Goal: Task Accomplishment & Management: Manage account settings

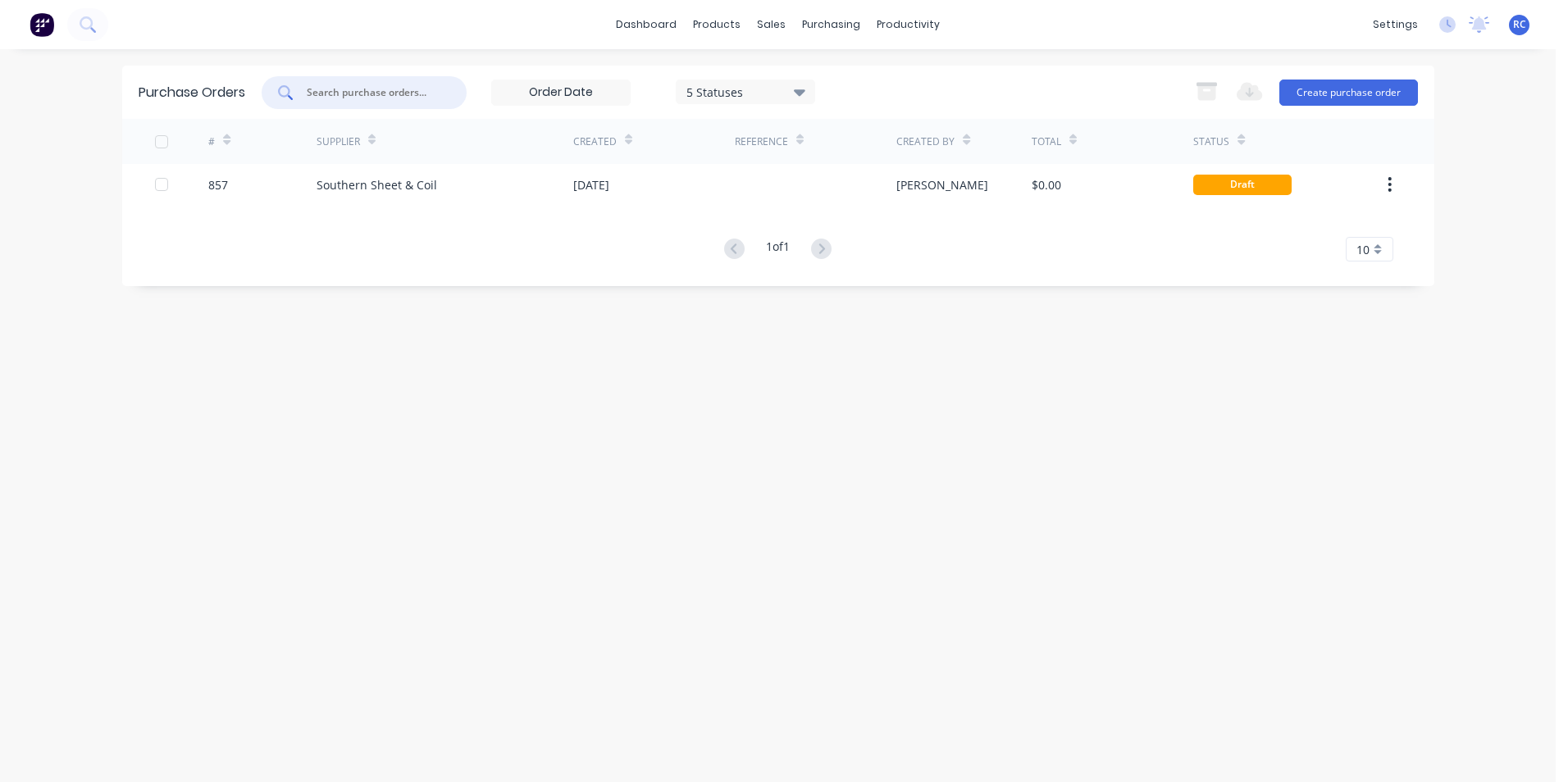
click at [383, 95] on input "text" at bounding box center [372, 92] width 136 height 16
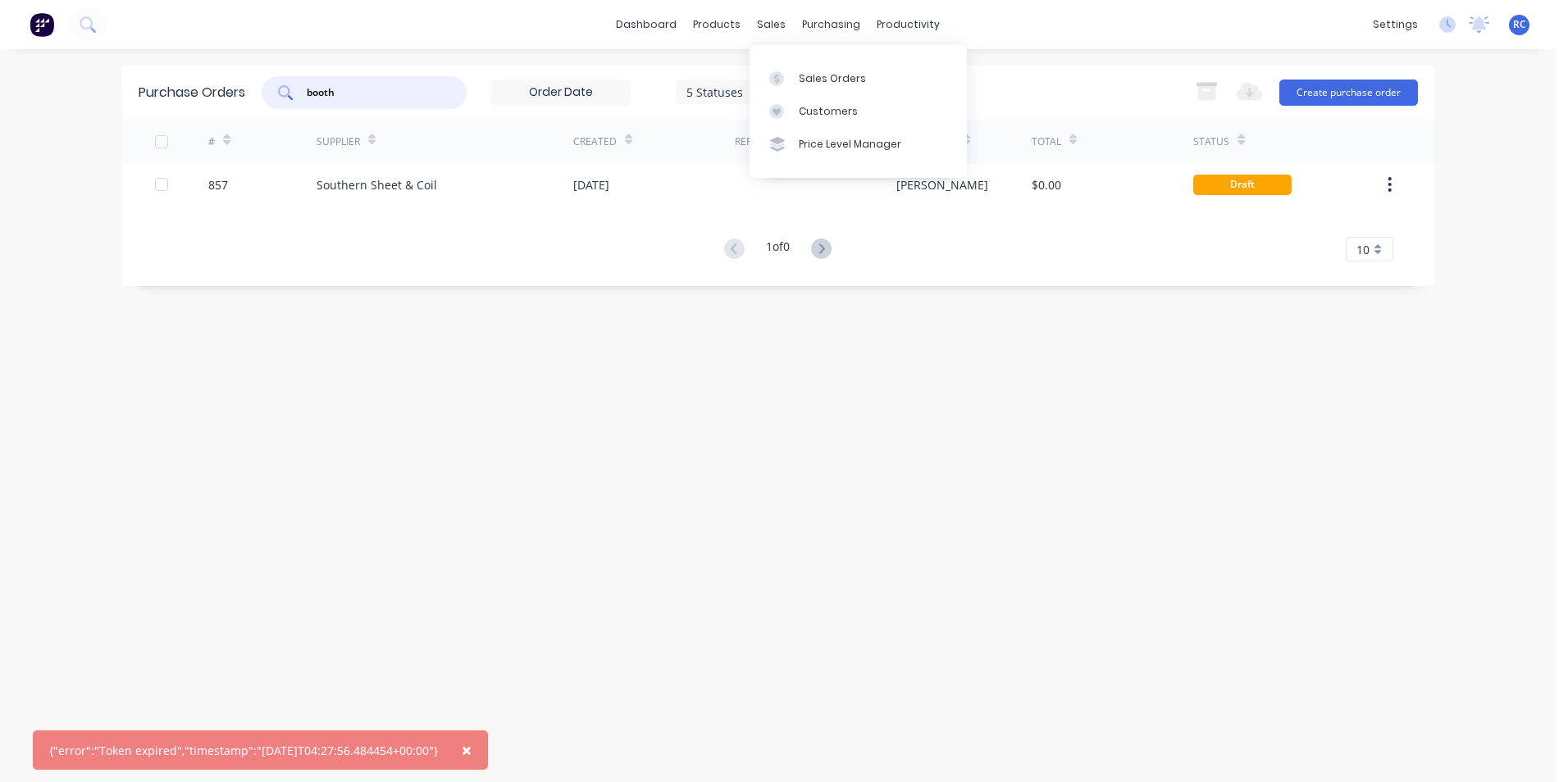
type input "booth"
click at [758, 27] on div "sales" at bounding box center [772, 25] width 45 height 25
click at [802, 77] on div "Sales Orders" at bounding box center [833, 78] width 68 height 15
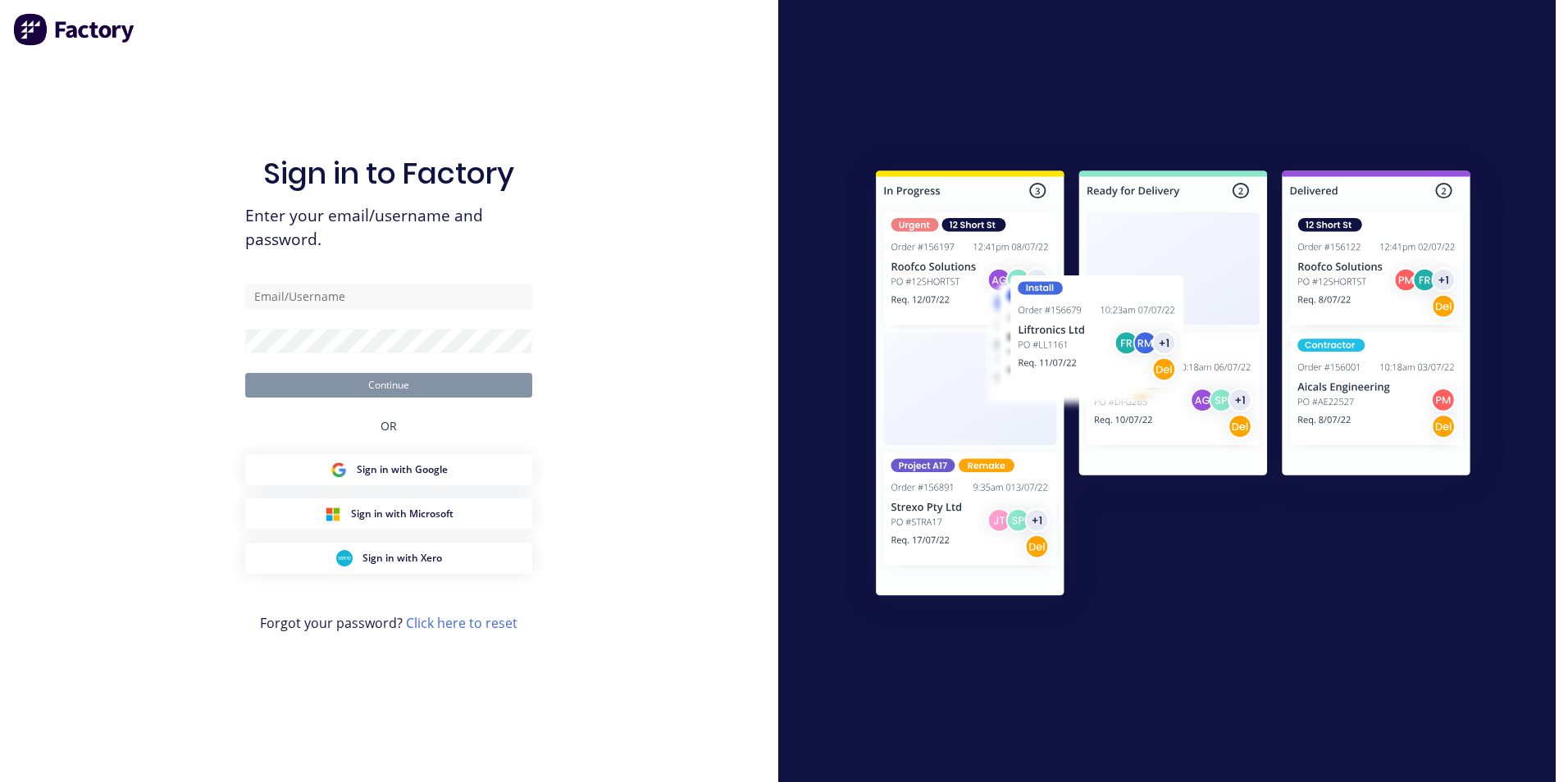
click at [226, 86] on div "Sign in to Factory Enter your email/username and password. Continue OR Sign in …" at bounding box center [389, 391] width 779 height 782
type input "[EMAIL_ADDRESS][DOMAIN_NAME]"
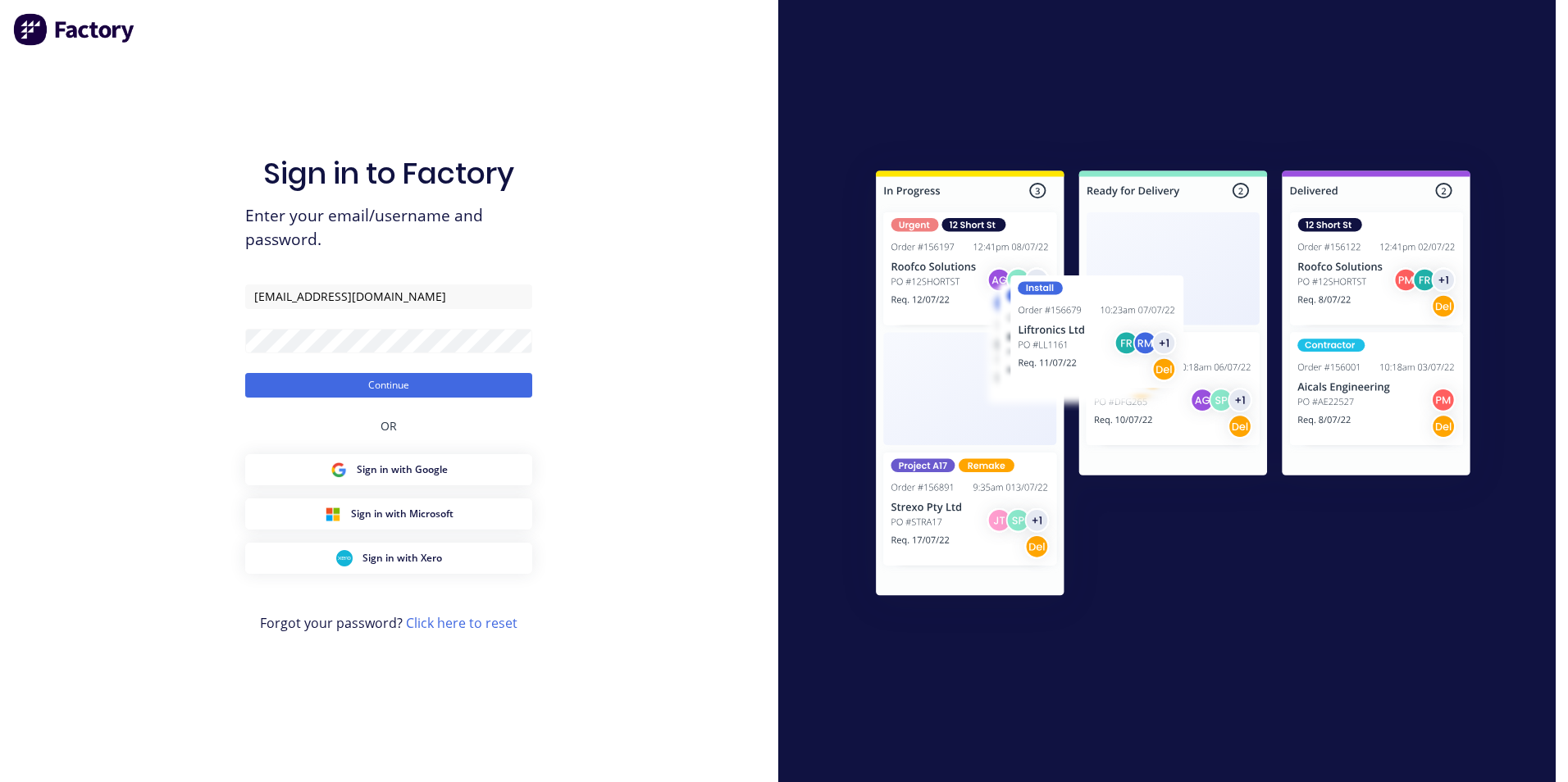
click at [353, 369] on form "accounts@ezytruckparts.com.au Continue" at bounding box center [388, 340] width 287 height 113
drag, startPoint x: 351, startPoint y: 386, endPoint x: 335, endPoint y: 365, distance: 26.4
click at [349, 386] on button "Continue" at bounding box center [388, 386] width 287 height 25
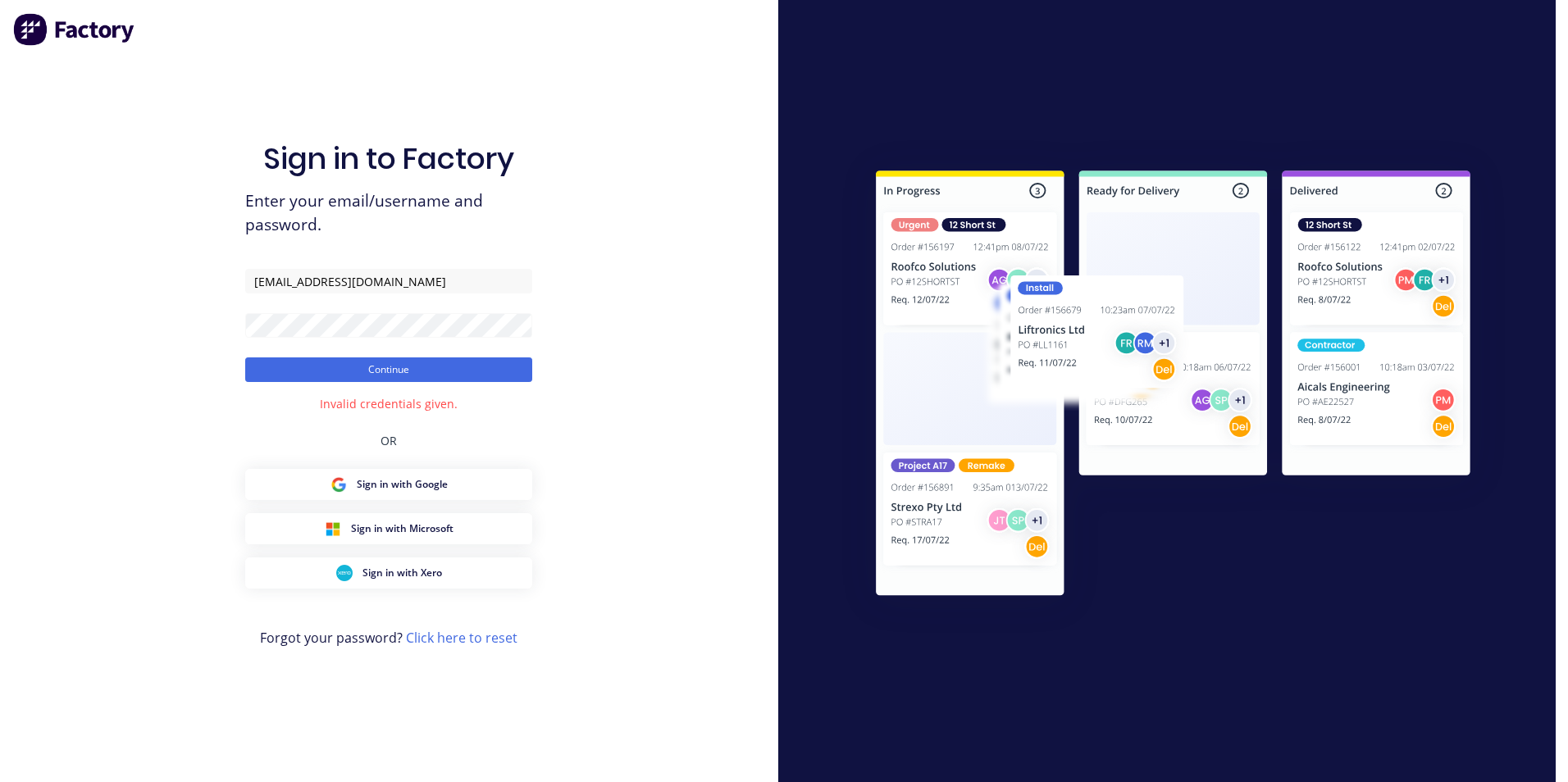
click at [298, 368] on button "Continue" at bounding box center [388, 370] width 287 height 25
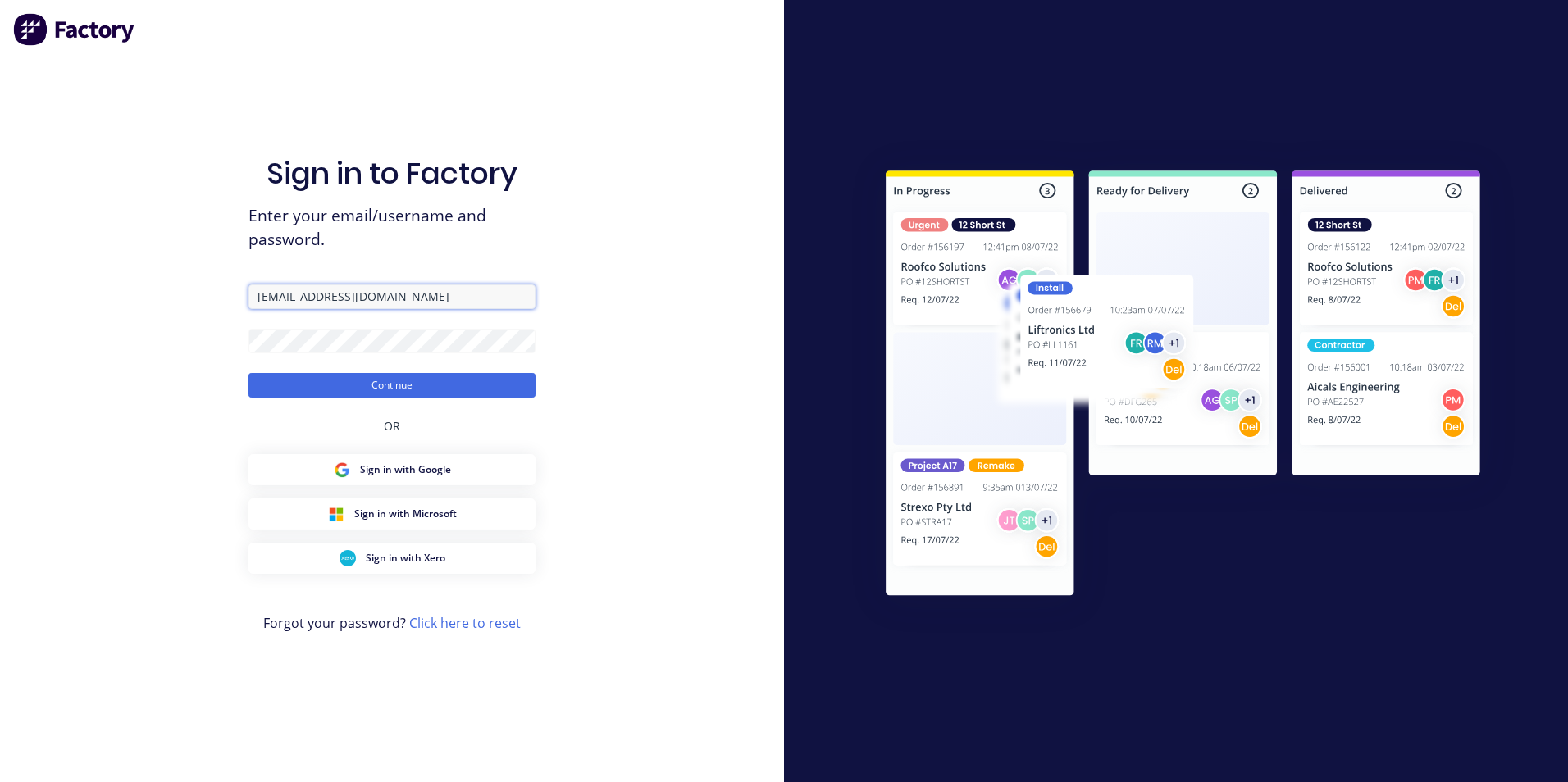
click at [329, 297] on input "[EMAIL_ADDRESS][DOMAIN_NAME]" at bounding box center [392, 297] width 287 height 25
drag, startPoint x: 328, startPoint y: 297, endPoint x: 384, endPoint y: 302, distance: 56.2
click at [384, 302] on input "[EMAIL_ADDRESS][DOMAIN_NAME]" at bounding box center [392, 297] width 287 height 25
type input "accounts@ezymanufacture.com.au"
click at [249, 373] on button "Continue" at bounding box center [392, 386] width 287 height 25
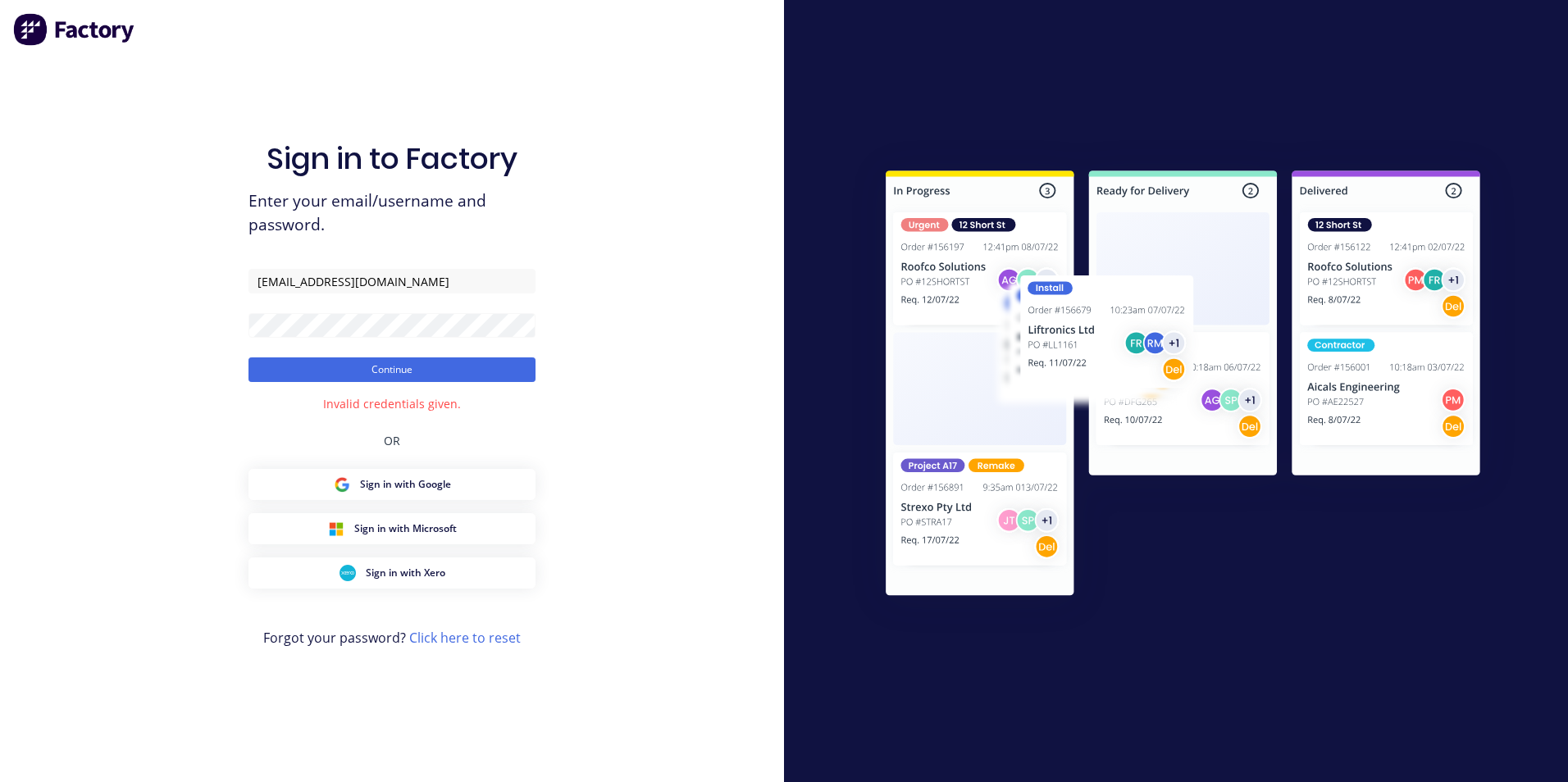
click at [388, 370] on button "Continue" at bounding box center [392, 370] width 287 height 25
click at [404, 576] on span "Sign in with Xero" at bounding box center [406, 573] width 80 height 15
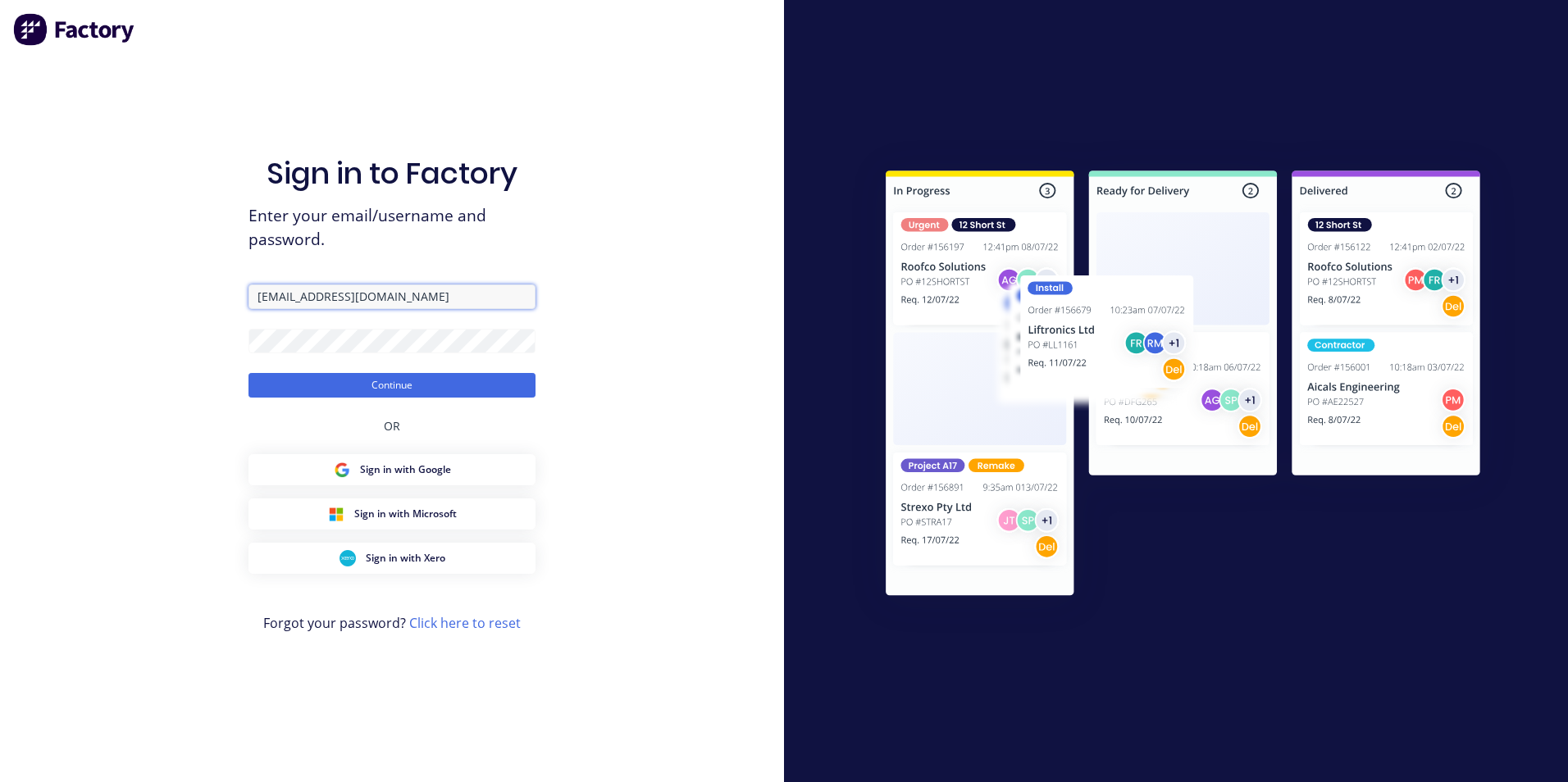
click at [359, 294] on input "[EMAIL_ADDRESS][DOMAIN_NAME]" at bounding box center [392, 297] width 287 height 25
drag, startPoint x: 333, startPoint y: 296, endPoint x: 386, endPoint y: 299, distance: 53.1
click at [386, 299] on input "[EMAIL_ADDRESS][DOMAIN_NAME]" at bounding box center [392, 297] width 287 height 25
type input "[EMAIL_ADDRESS][DOMAIN_NAME]"
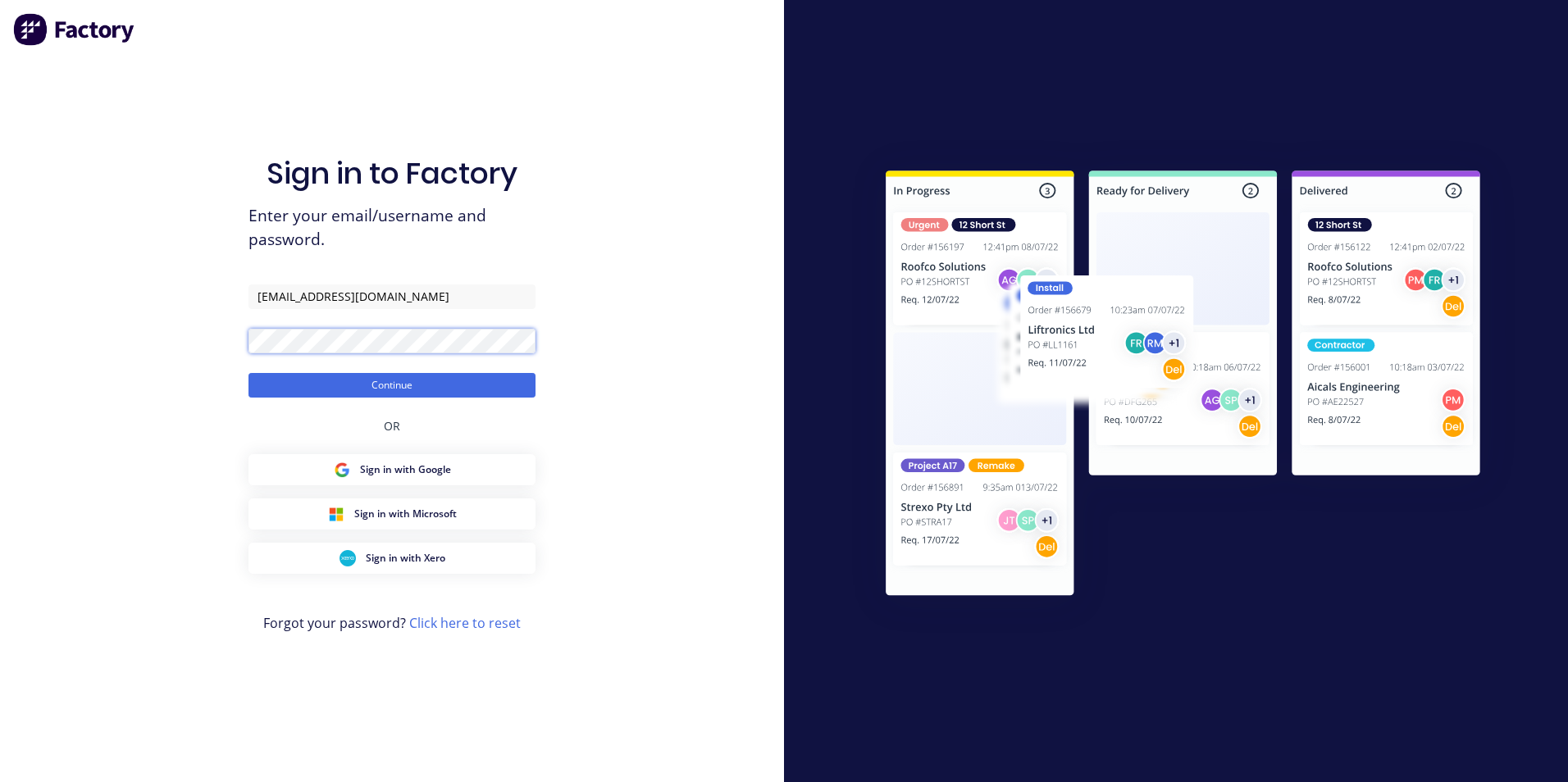
click at [209, 335] on div "Sign in to Factory Enter your email/username and password. accounts@ezymanufact…" at bounding box center [392, 391] width 784 height 782
click at [195, 403] on div "Sign in to Factory Enter your email/username and password. accounts@ezymanufact…" at bounding box center [392, 391] width 784 height 782
click at [372, 379] on button "Continue" at bounding box center [392, 386] width 287 height 25
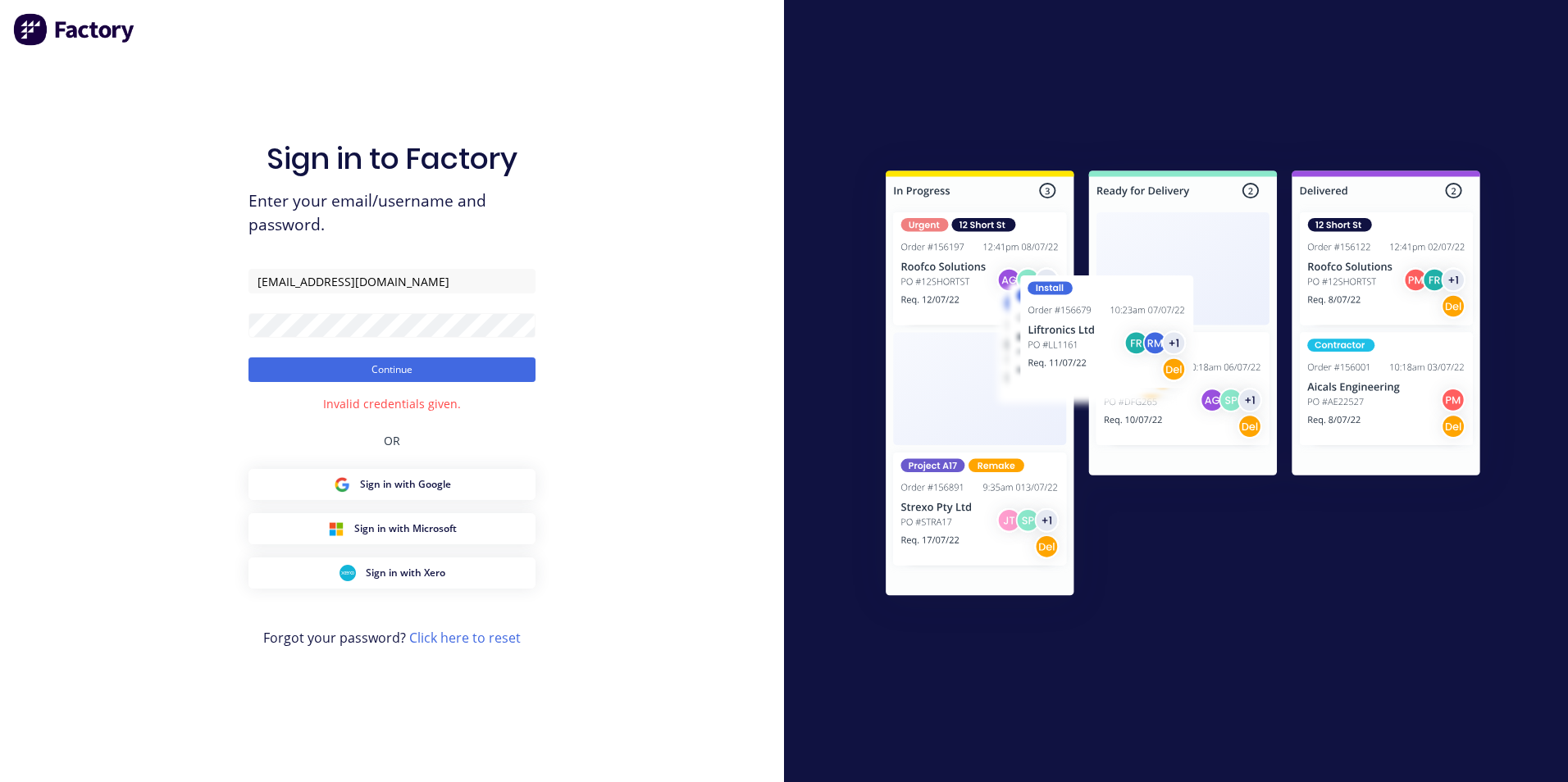
drag, startPoint x: 324, startPoint y: 303, endPoint x: 328, endPoint y: 292, distance: 11.7
click at [325, 303] on form "accounts@ezymanufacture.com.au Continue" at bounding box center [392, 325] width 287 height 113
click at [362, 269] on input "[EMAIL_ADDRESS][DOMAIN_NAME]" at bounding box center [392, 282] width 287 height 25
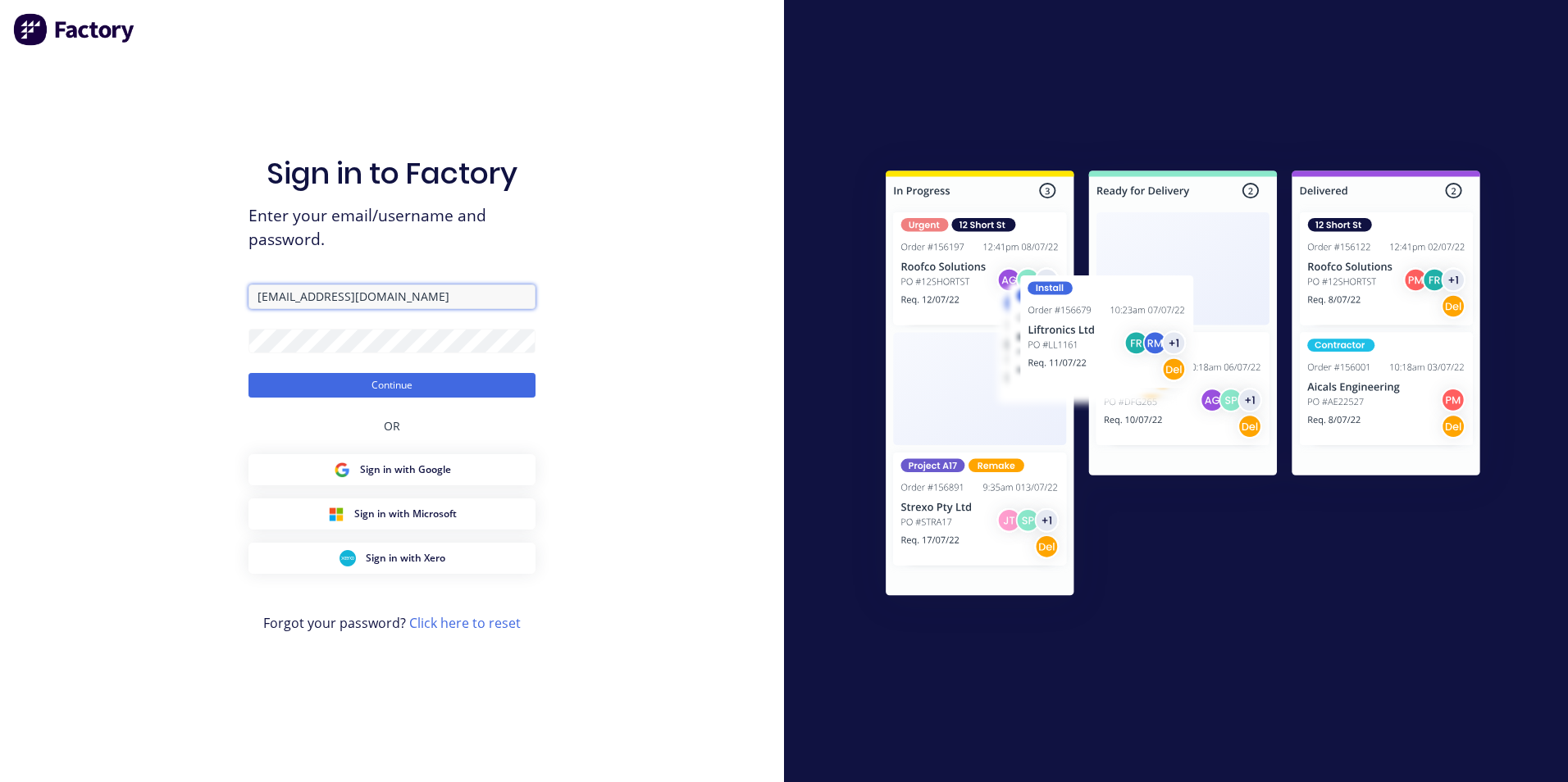
click at [427, 291] on input "[EMAIL_ADDRESS][DOMAIN_NAME]" at bounding box center [392, 297] width 287 height 25
drag, startPoint x: 333, startPoint y: 299, endPoint x: 388, endPoint y: 301, distance: 55.0
click at [388, 301] on input "[EMAIL_ADDRESS][DOMAIN_NAME]" at bounding box center [392, 297] width 287 height 25
type input "[EMAIL_ADDRESS][DOMAIN_NAME]"
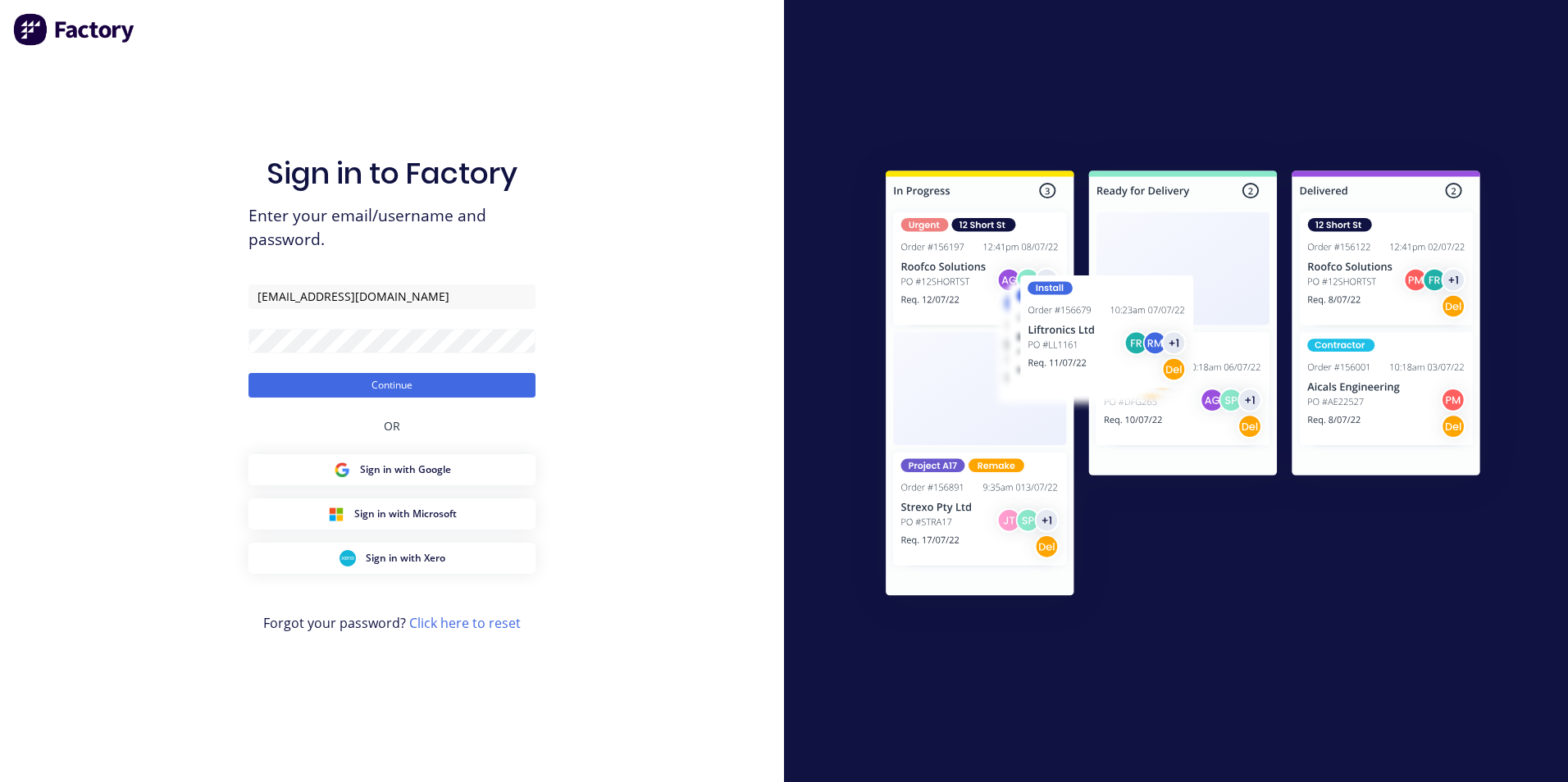
click at [419, 385] on button "Continue" at bounding box center [392, 386] width 287 height 25
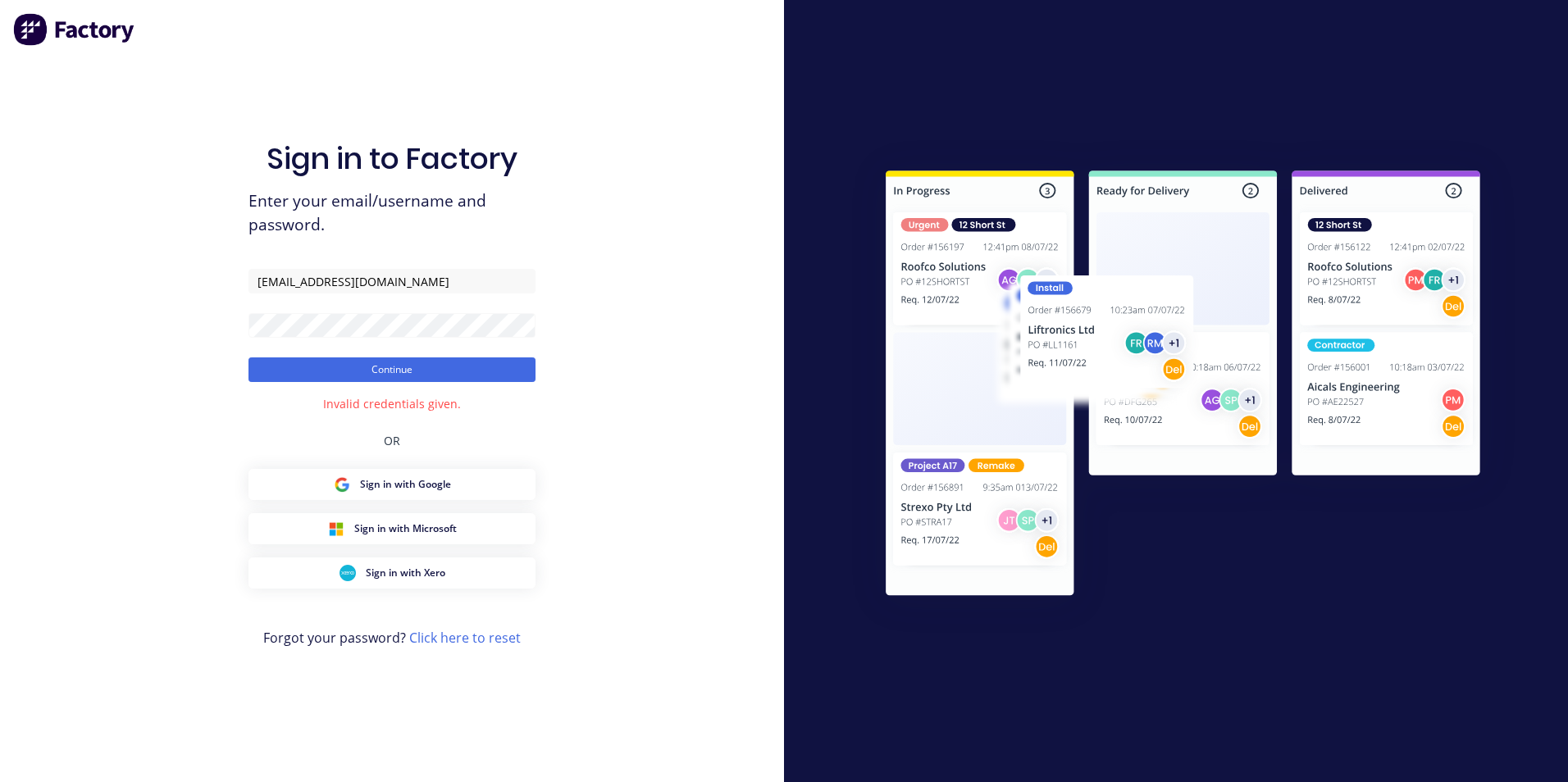
click at [419, 385] on div "Sign in to Factory Enter your email/username and password. [EMAIL_ADDRESS][DOMA…" at bounding box center [392, 408] width 287 height 723
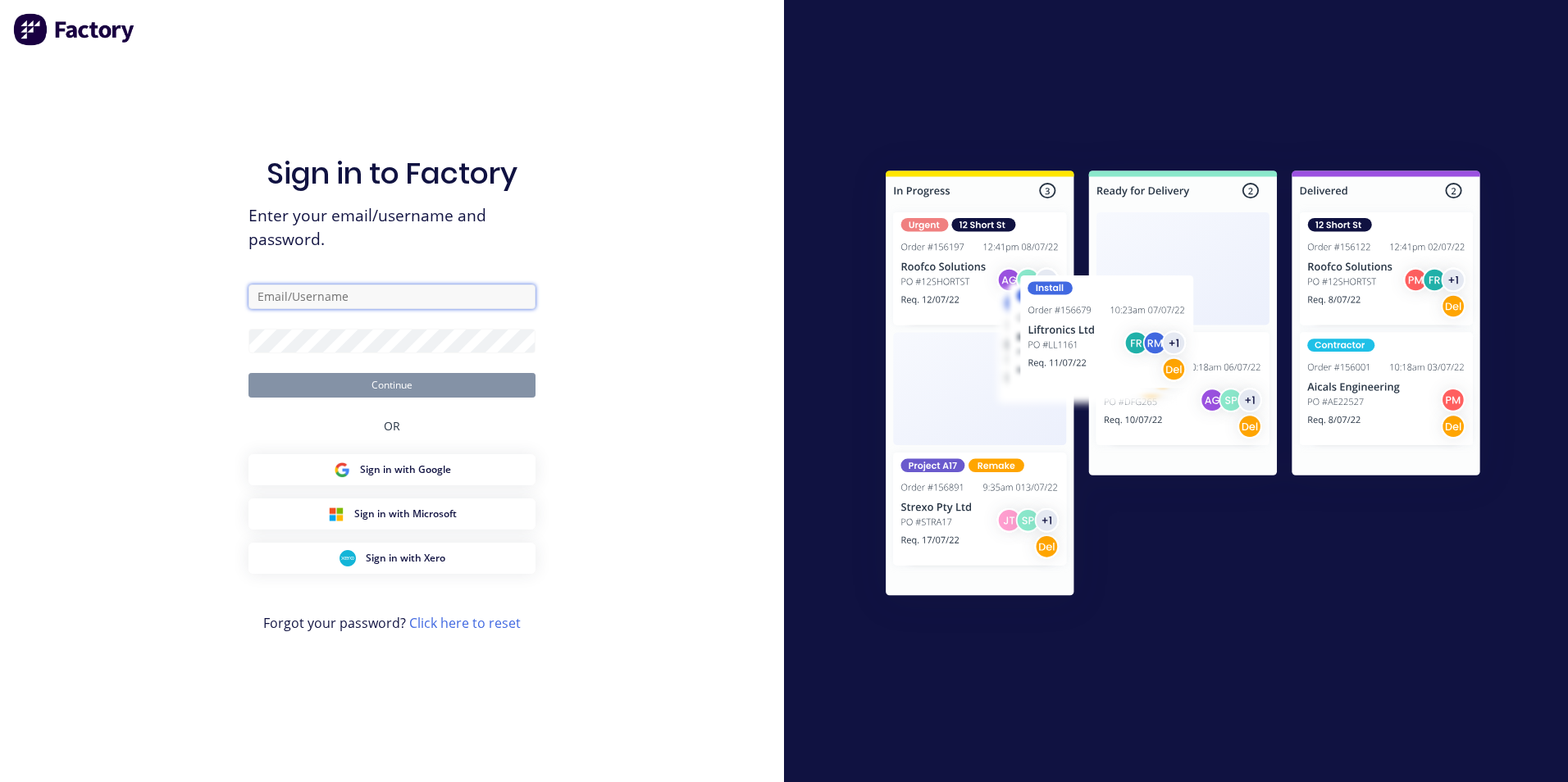
type input "[EMAIL_ADDRESS][DOMAIN_NAME]"
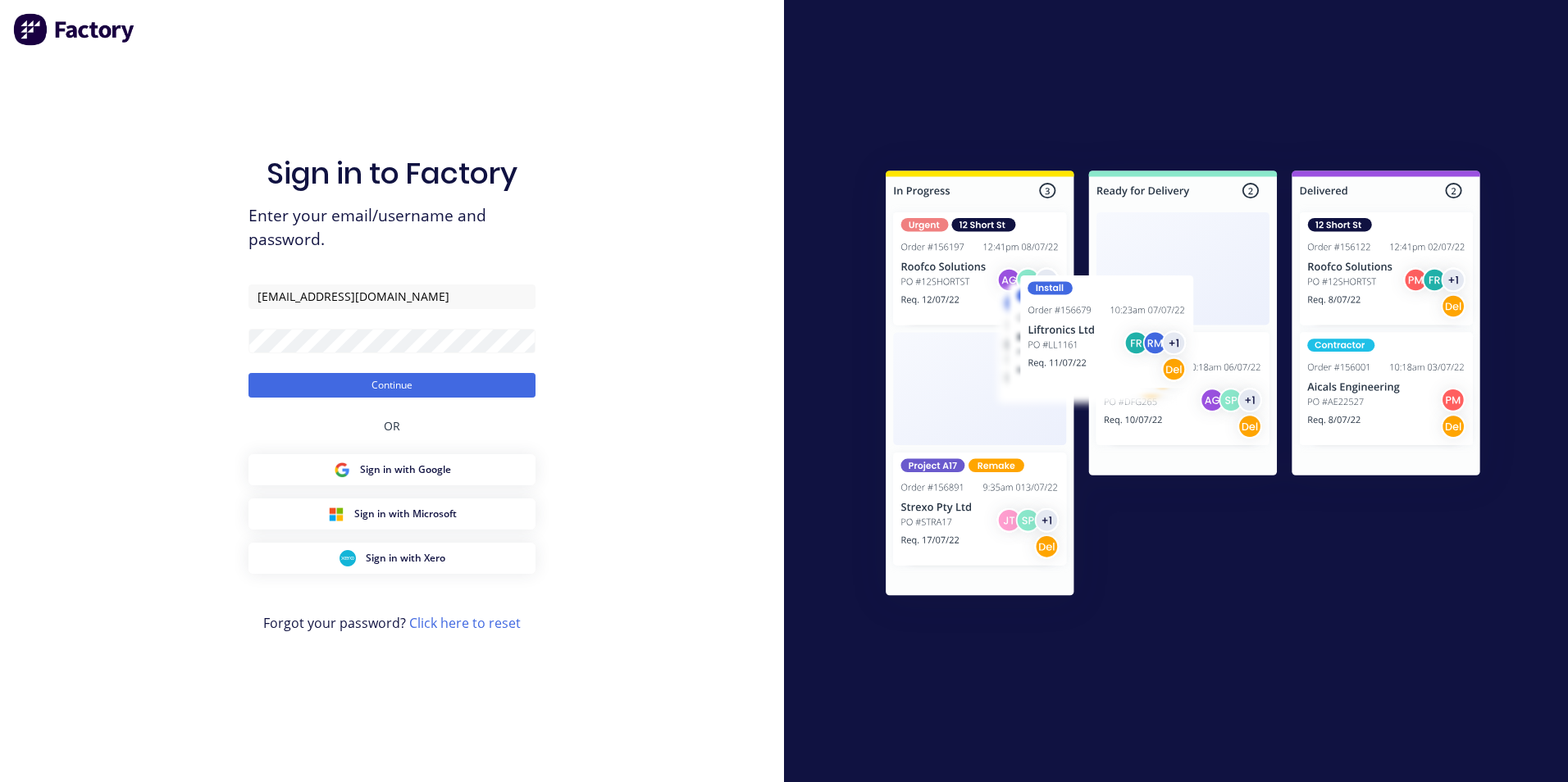
click at [326, 388] on button "Continue" at bounding box center [392, 386] width 287 height 25
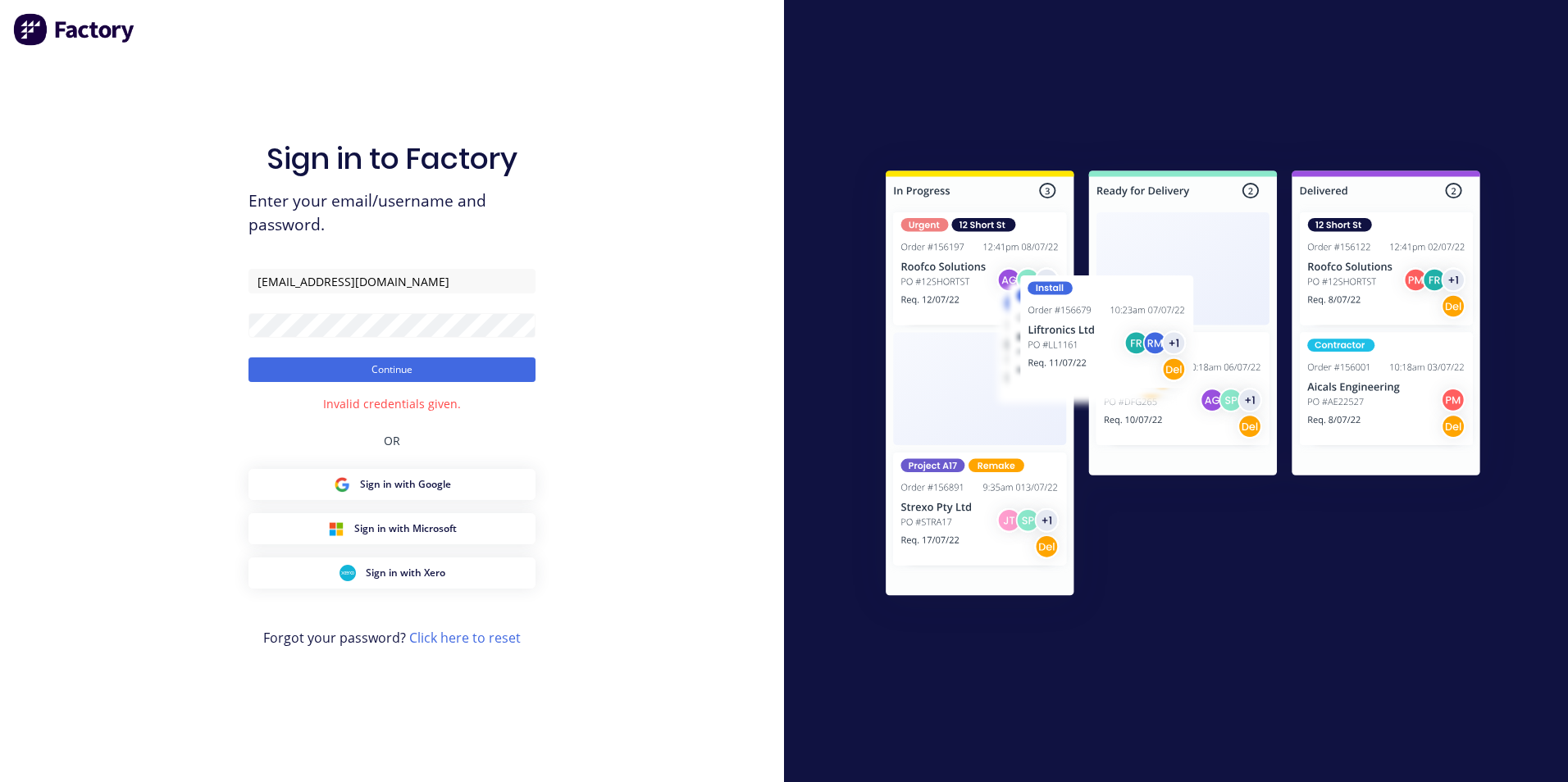
click at [336, 346] on form "[EMAIL_ADDRESS][DOMAIN_NAME] Continue" at bounding box center [392, 325] width 287 height 113
click at [180, 335] on div "Sign in to Factory Enter your email/username and password. [EMAIL_ADDRESS][DOMA…" at bounding box center [392, 391] width 784 height 782
click at [249, 357] on button "Continue" at bounding box center [392, 370] width 287 height 25
click at [147, 319] on div "Sign in to Factory Enter your email/username and password. [EMAIL_ADDRESS][DOMA…" at bounding box center [392, 391] width 784 height 782
click at [258, 378] on button "Continue" at bounding box center [392, 370] width 287 height 25
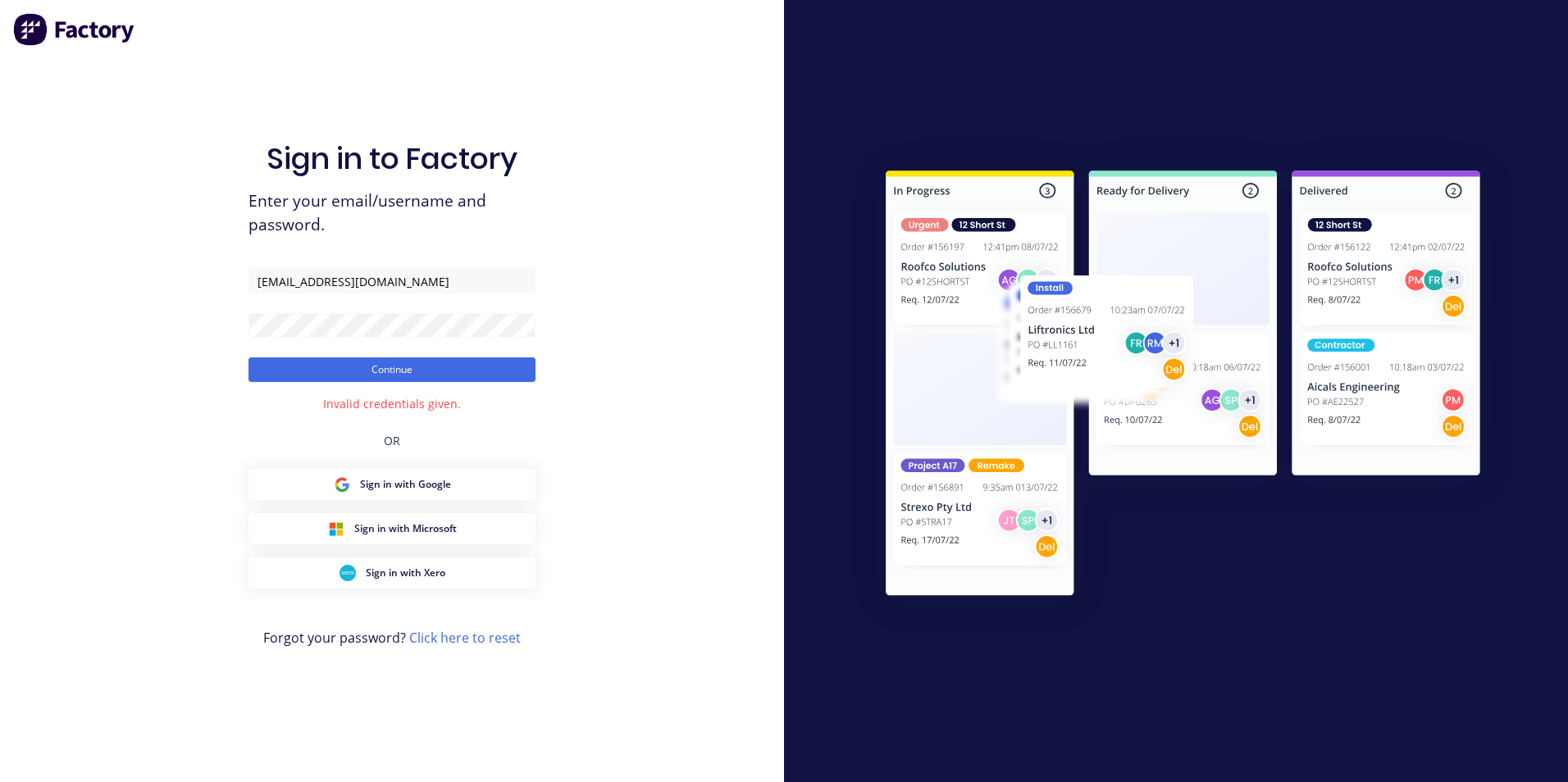
click at [277, 369] on button "Continue" at bounding box center [392, 370] width 287 height 25
